Goal: Transaction & Acquisition: Subscribe to service/newsletter

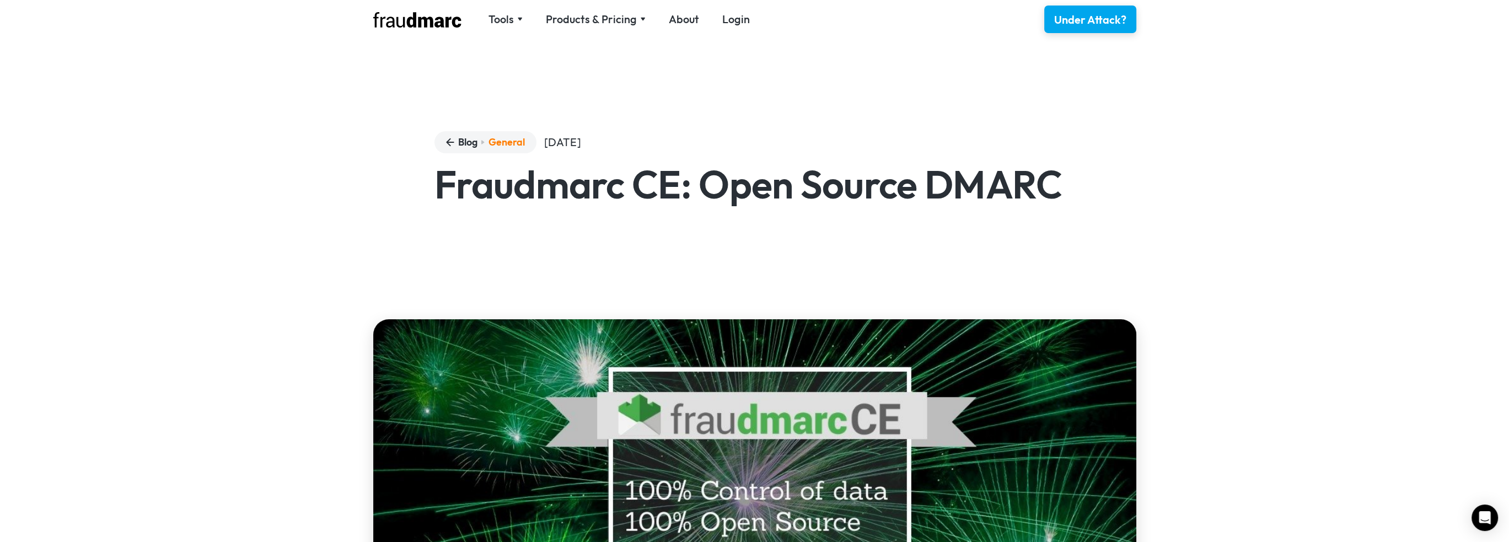
click at [413, 21] on img at bounding box center [417, 19] width 88 height 15
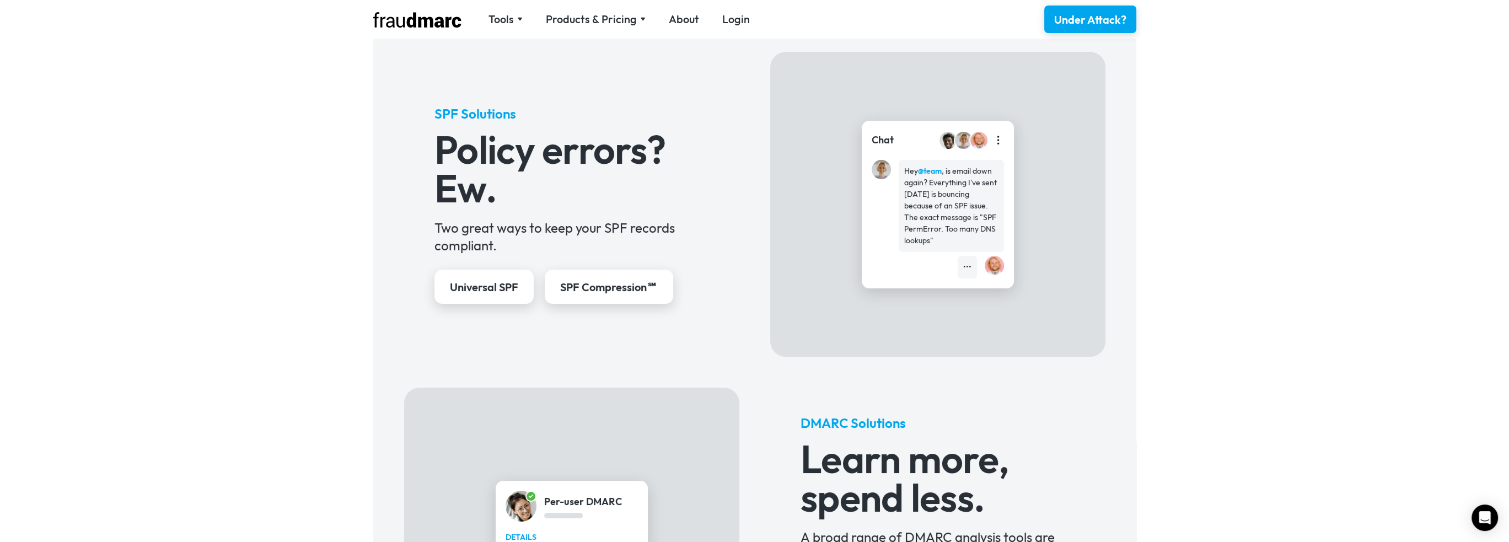
scroll to position [223, 0]
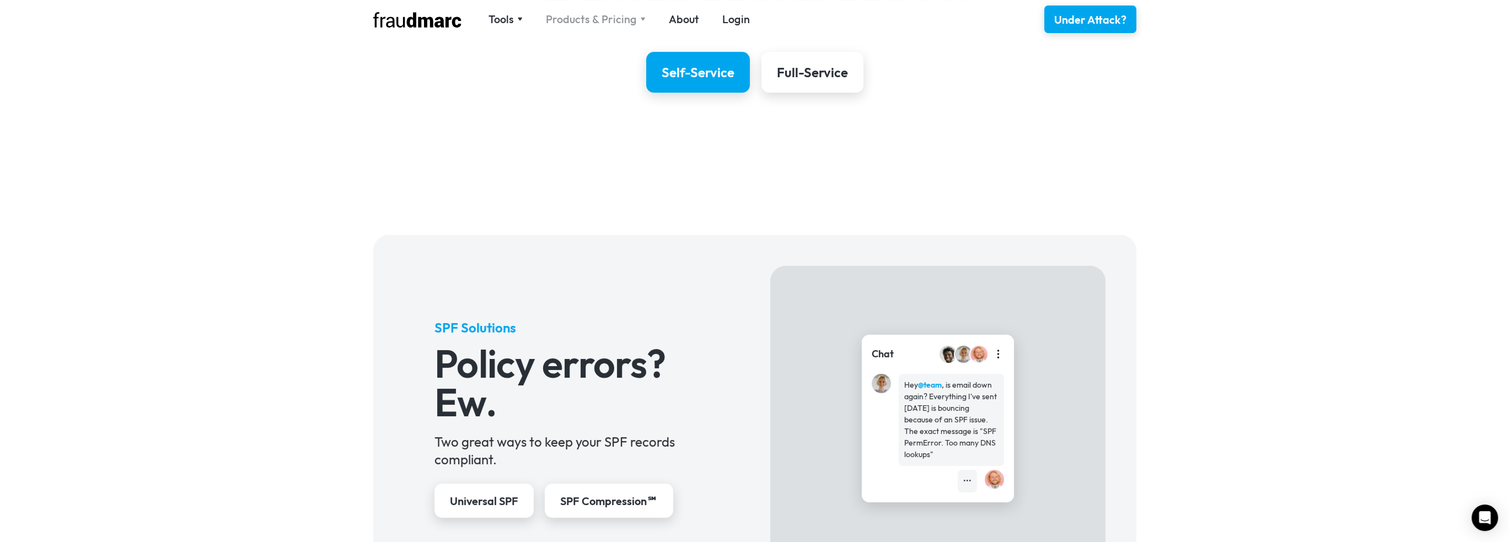
click at [600, 18] on div "Products & Pricing" at bounding box center [591, 19] width 91 height 15
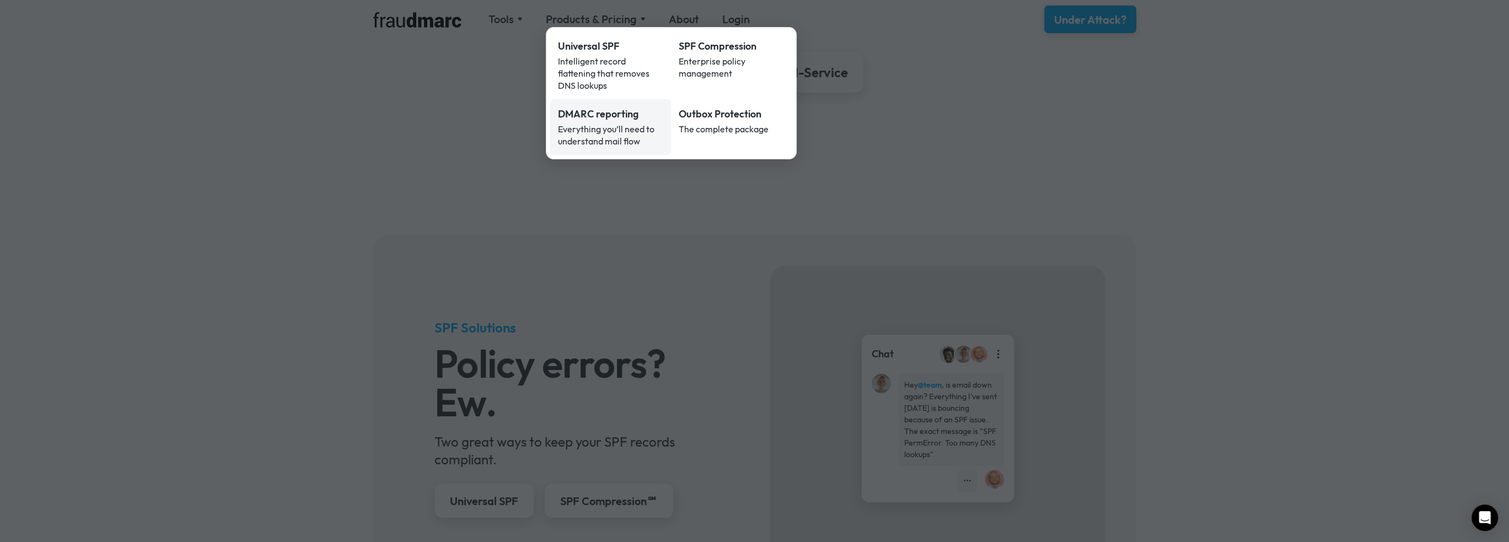
click at [602, 107] on div "DMARC reporting" at bounding box center [611, 114] width 106 height 14
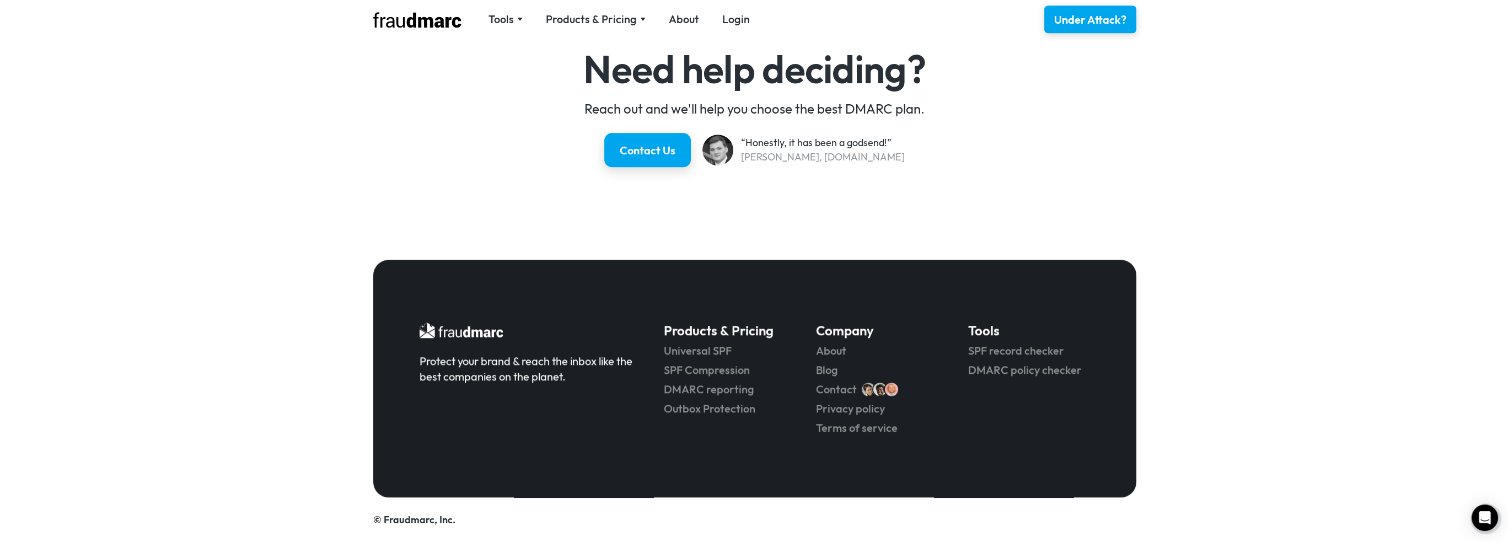
scroll to position [1522, 0]
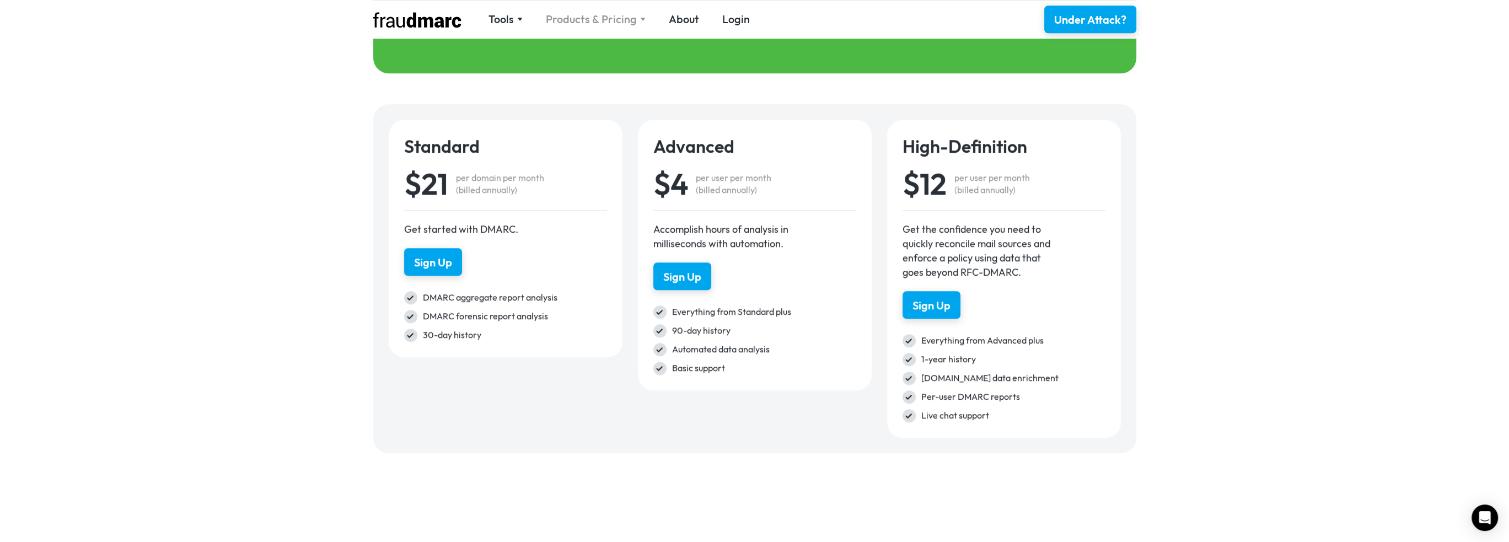
click at [604, 18] on div "Products & Pricing" at bounding box center [591, 19] width 91 height 15
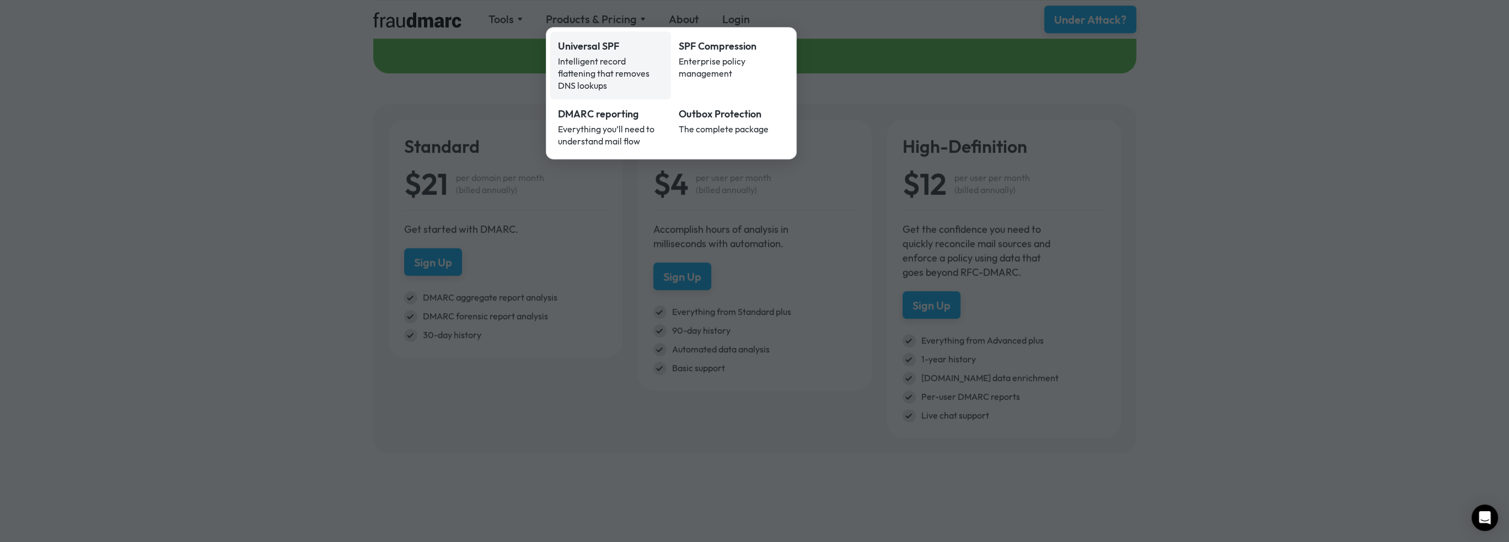
click at [609, 50] on div "Universal SPF" at bounding box center [611, 46] width 106 height 14
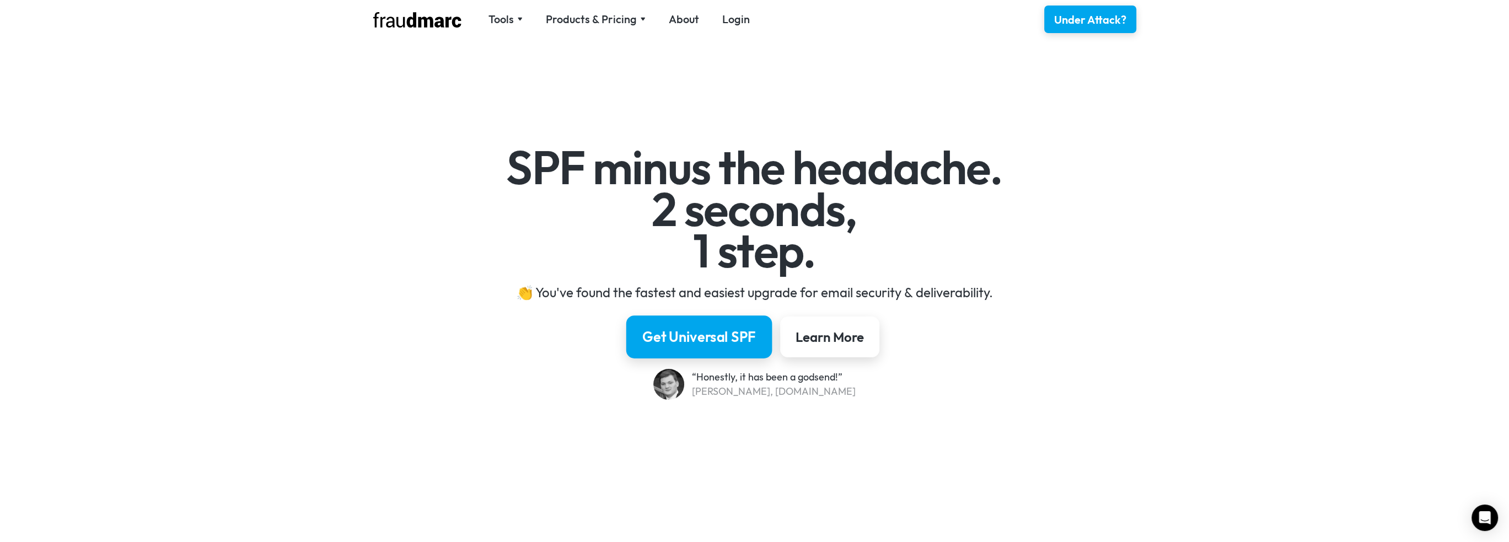
click at [702, 319] on link "Get Universal SPF" at bounding box center [699, 336] width 146 height 43
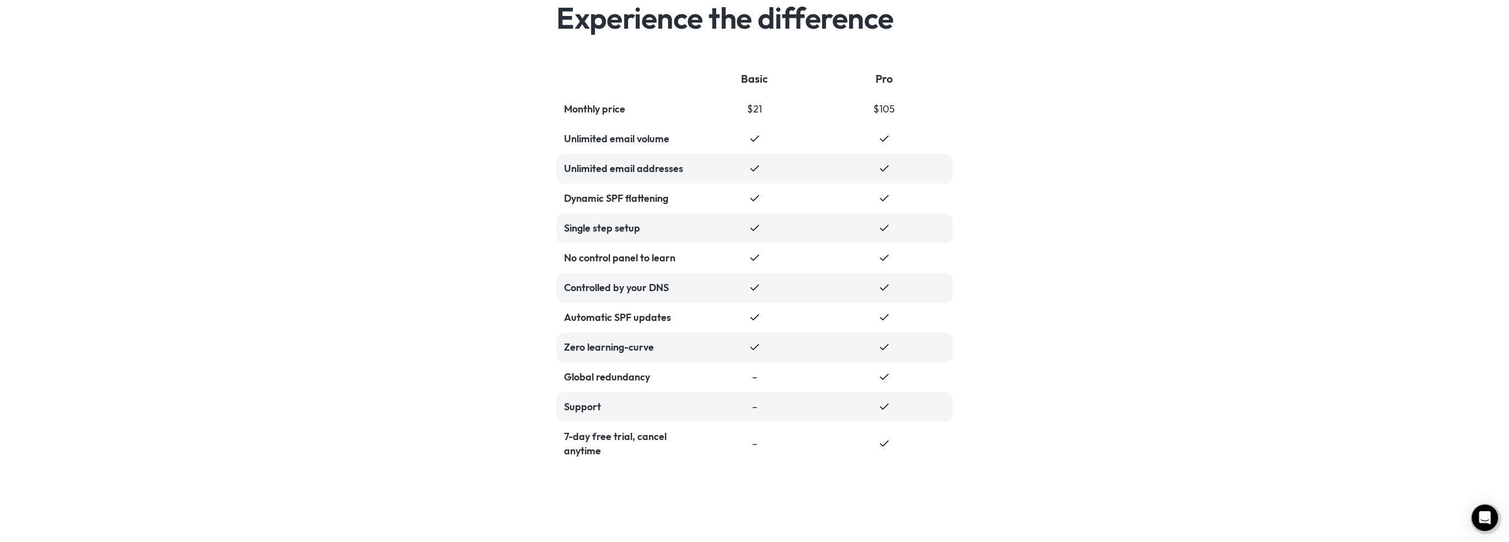
scroll to position [2364, 0]
